Goal: Task Accomplishment & Management: Manage account settings

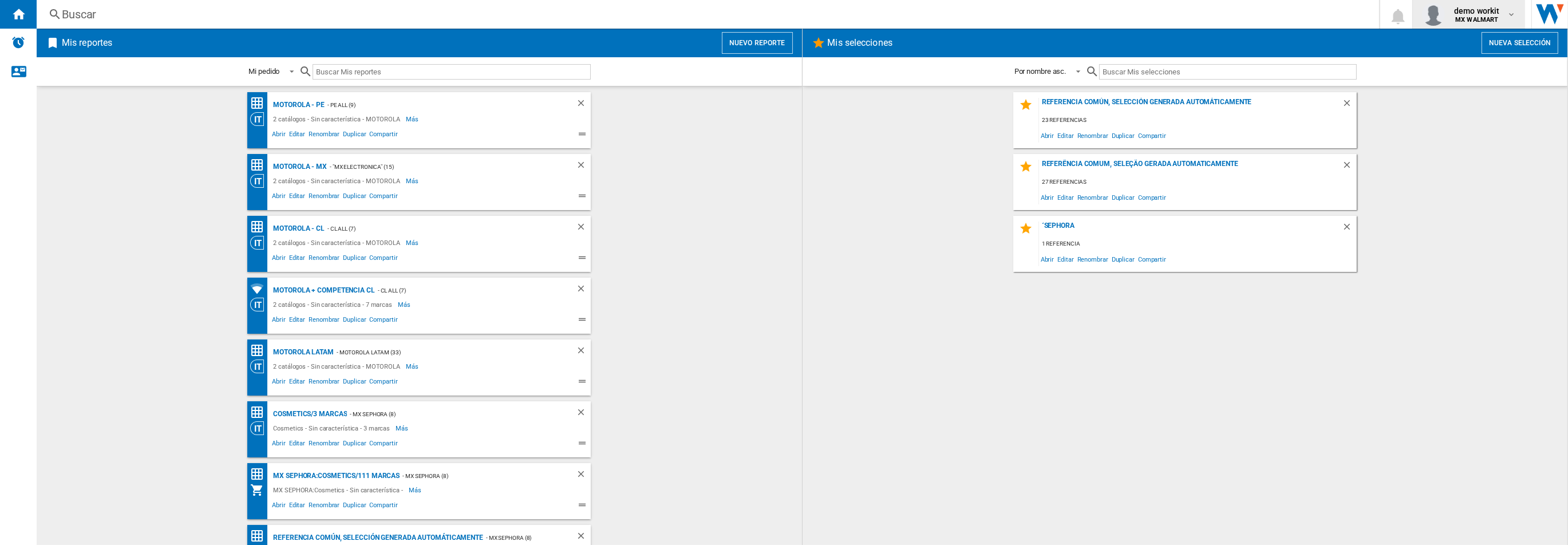
click at [1512, 16] on md-icon "button" at bounding box center [1511, 14] width 9 height 9
click at [1475, 102] on button "Cerrar sesión" at bounding box center [1468, 100] width 111 height 23
